Goal: Task Accomplishment & Management: Manage account settings

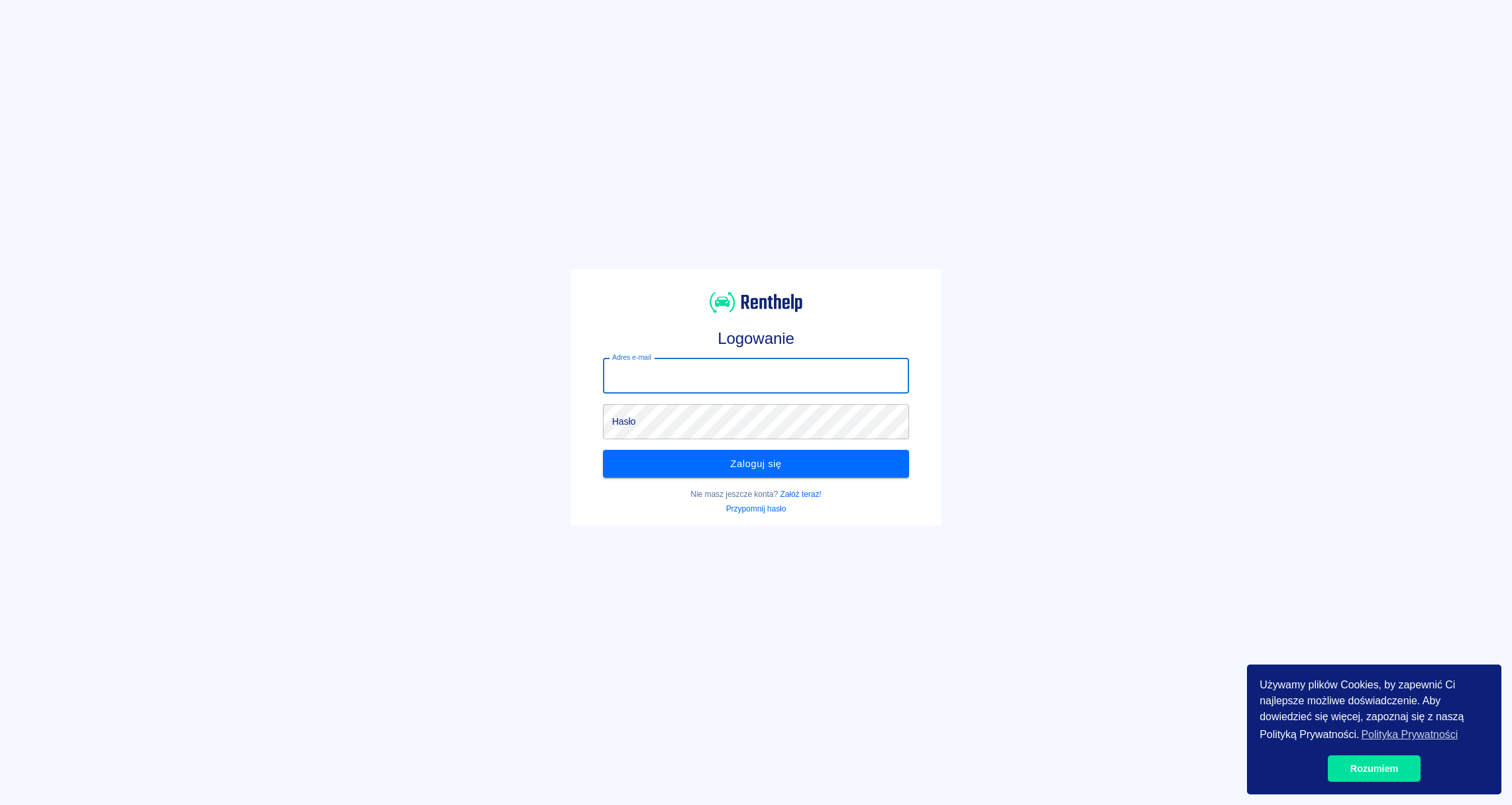
type input "[PERSON_NAME][EMAIL_ADDRESS][DOMAIN_NAME]"
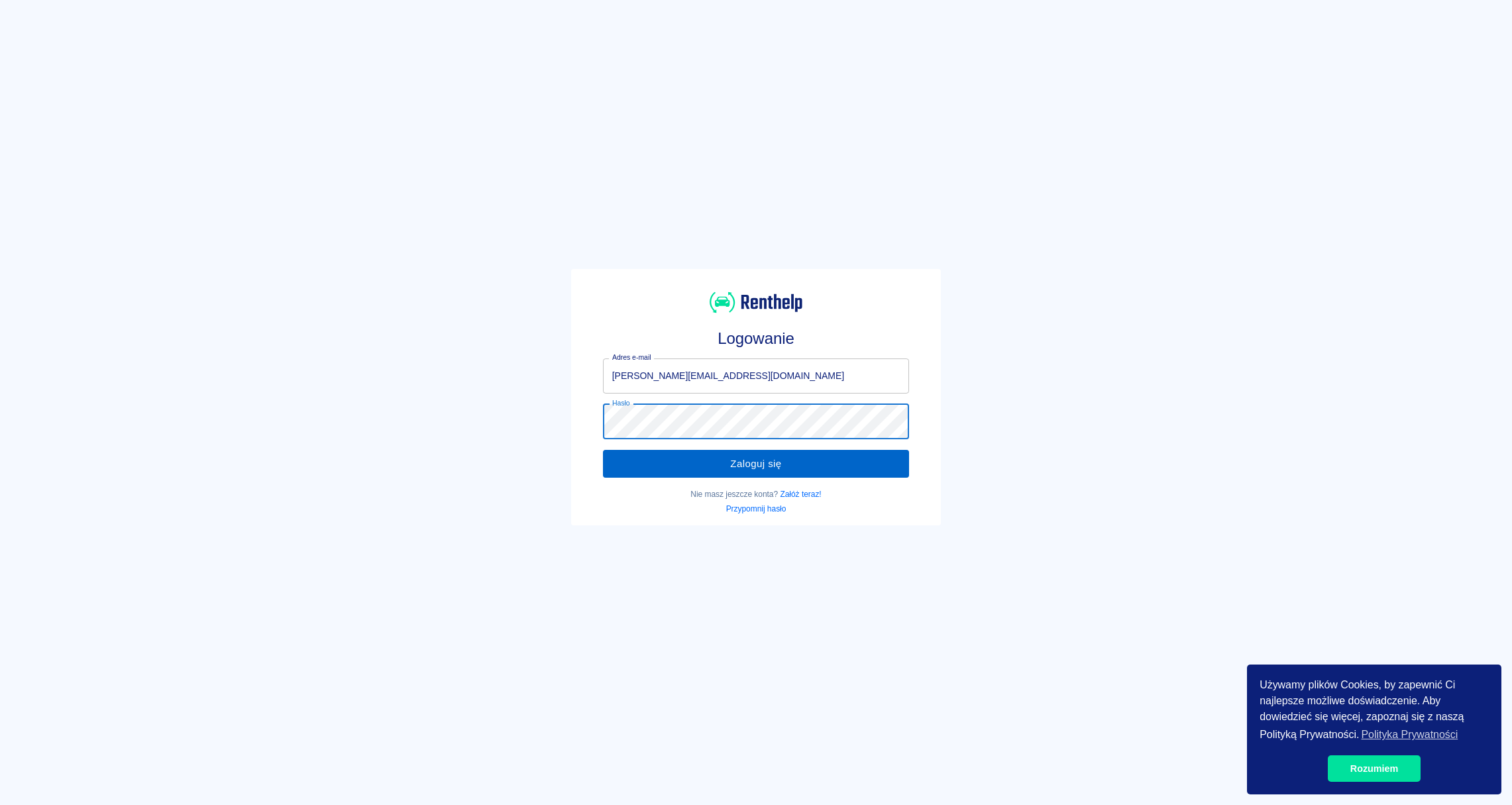
click at [873, 466] on button "Zaloguj się" at bounding box center [756, 463] width 307 height 28
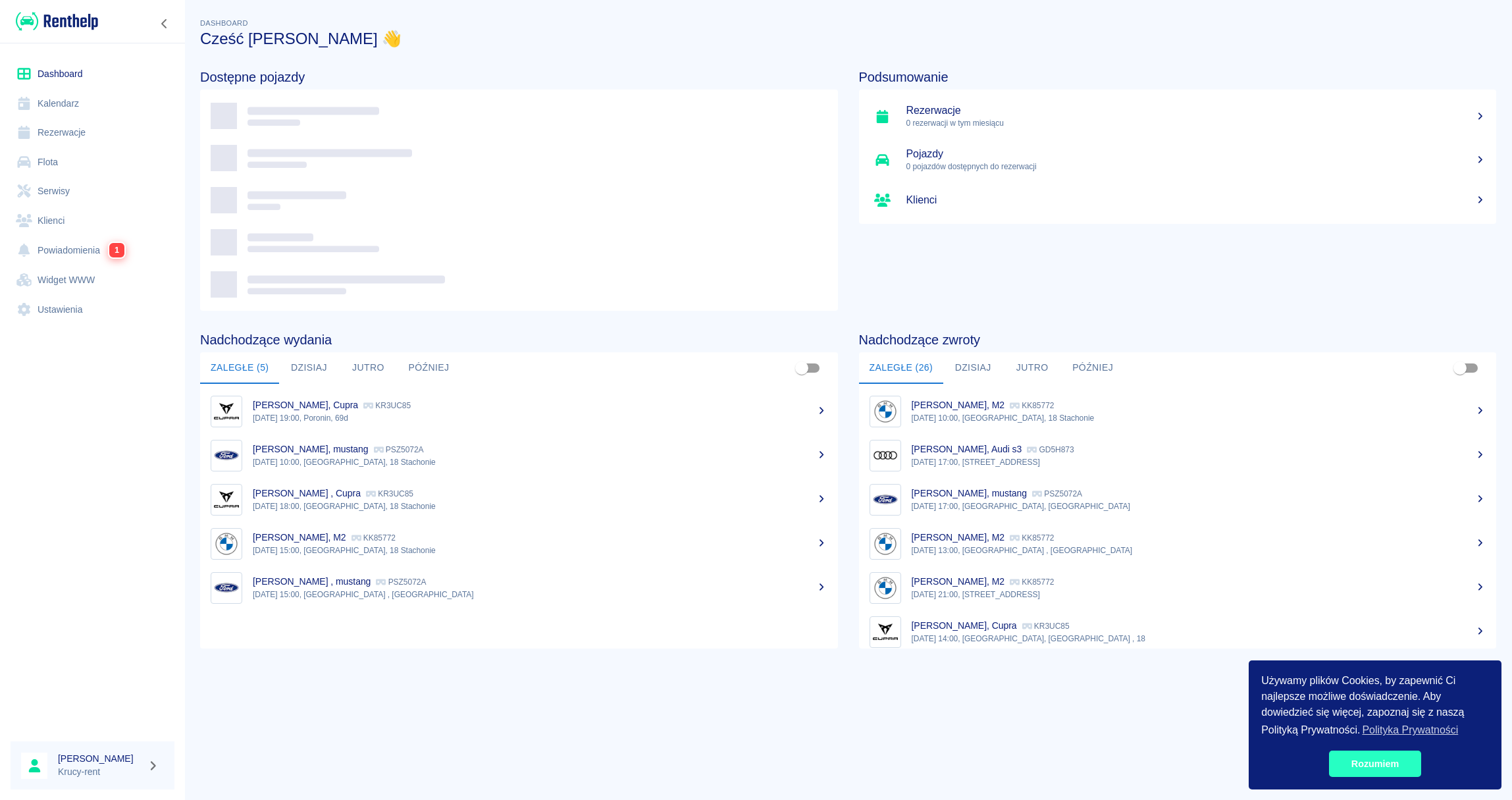
click at [1400, 755] on link "Rozumiem" at bounding box center [1375, 763] width 92 height 26
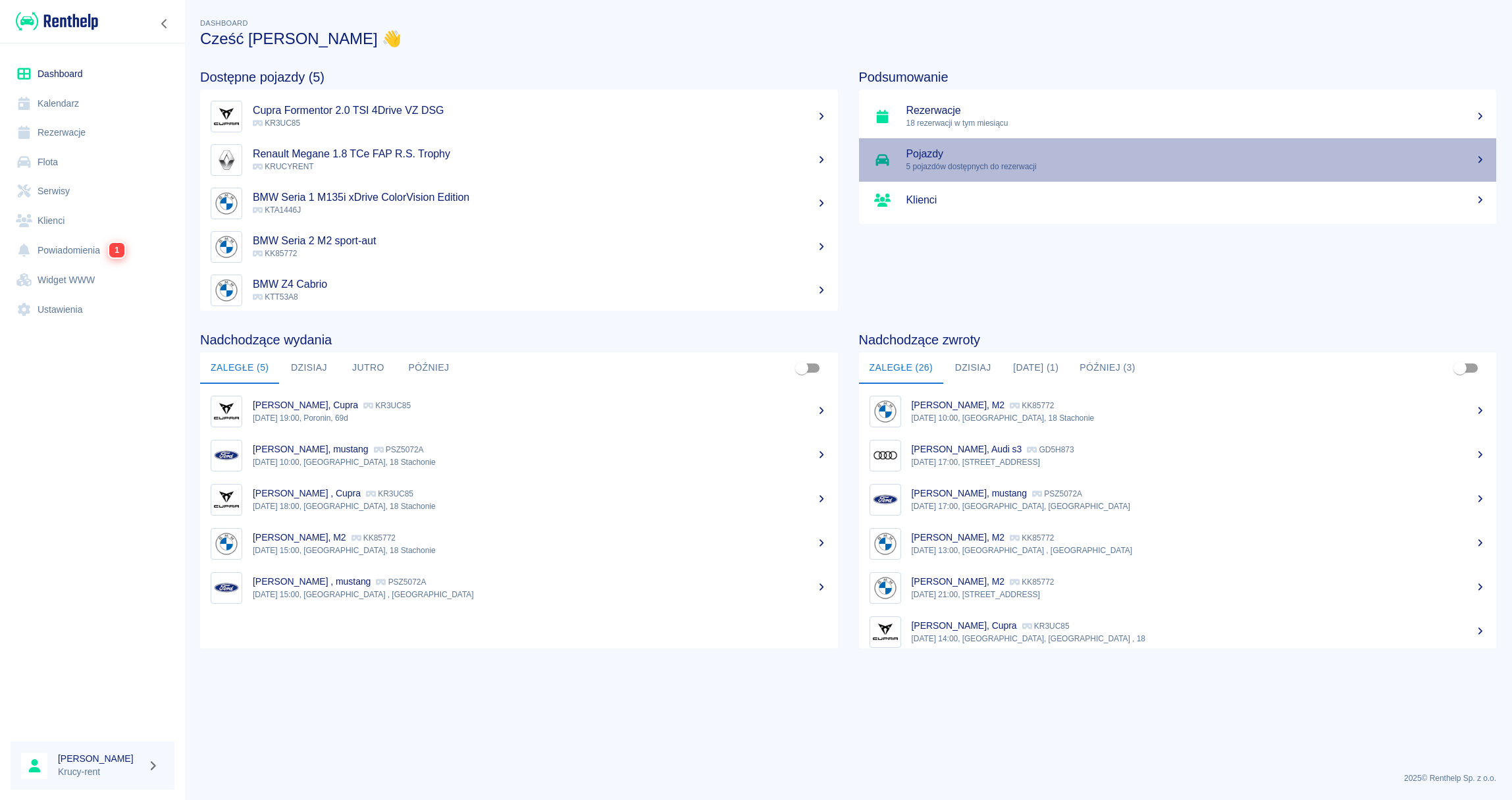
click at [980, 156] on h5 "Pojazdy" at bounding box center [1196, 154] width 579 height 14
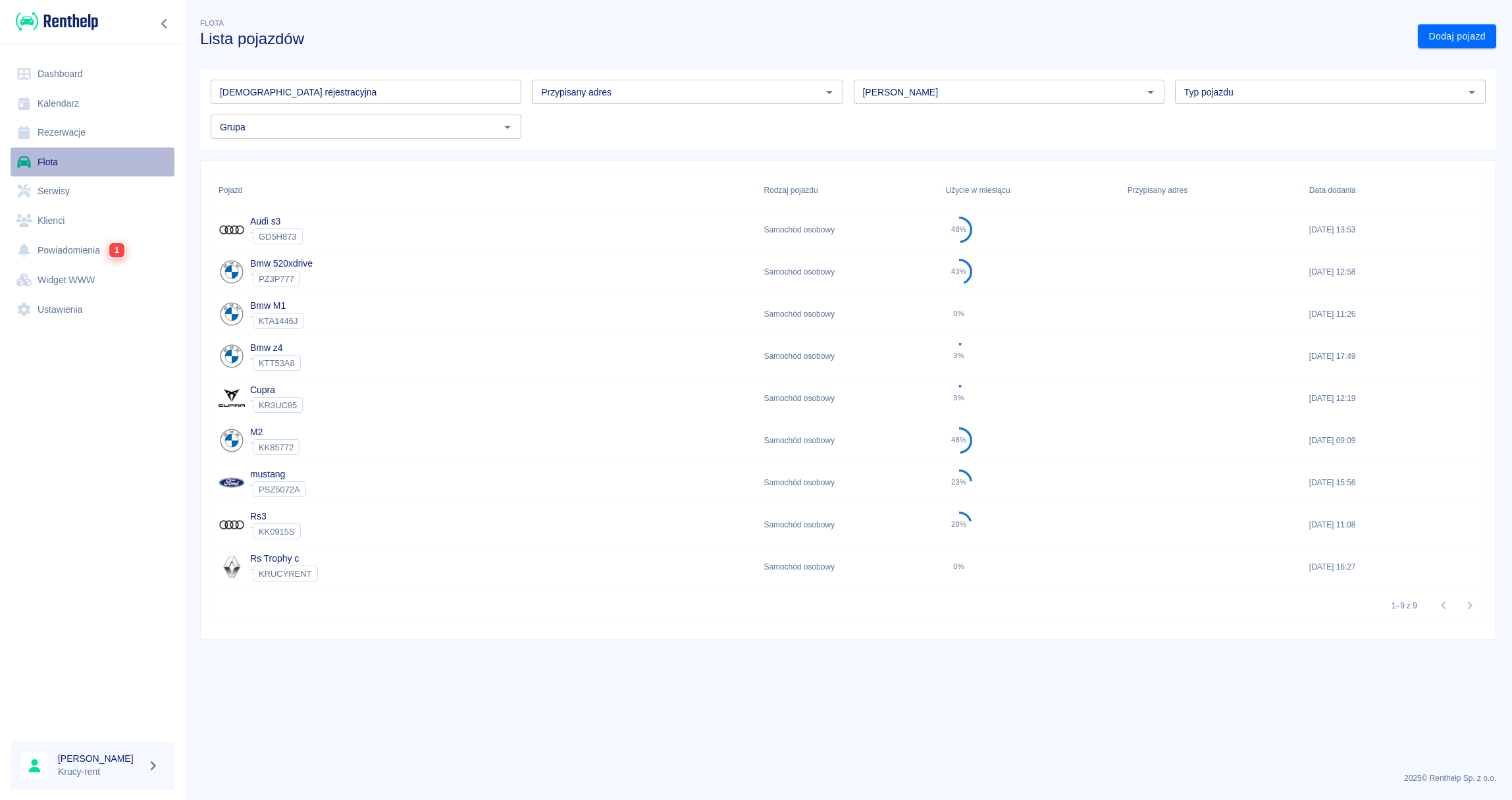
click at [79, 156] on link "Flota" at bounding box center [92, 162] width 163 height 30
click at [71, 127] on link "Rezerwacje" at bounding box center [92, 133] width 163 height 30
